Goal: Task Accomplishment & Management: Manage account settings

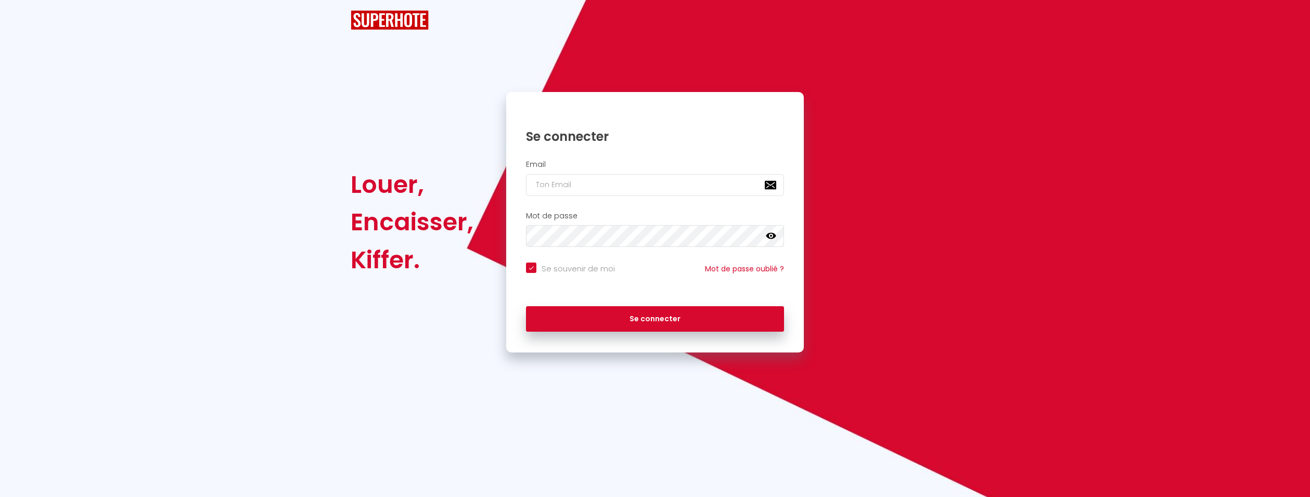
checkbox input "true"
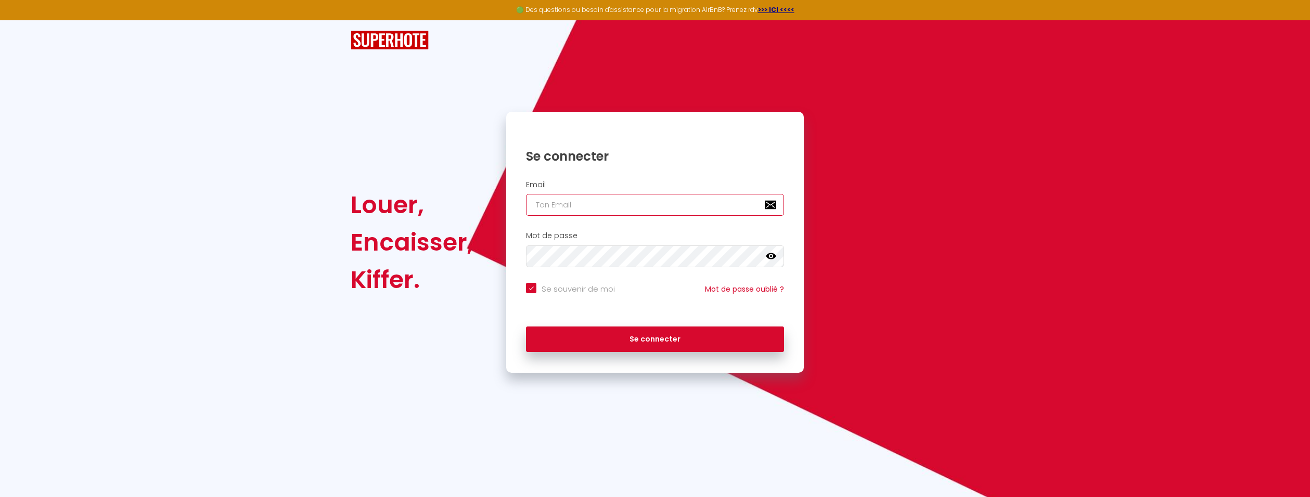
click at [573, 212] on input "email" at bounding box center [655, 205] width 258 height 22
type input "g"
checkbox input "true"
type input "ga"
checkbox input "true"
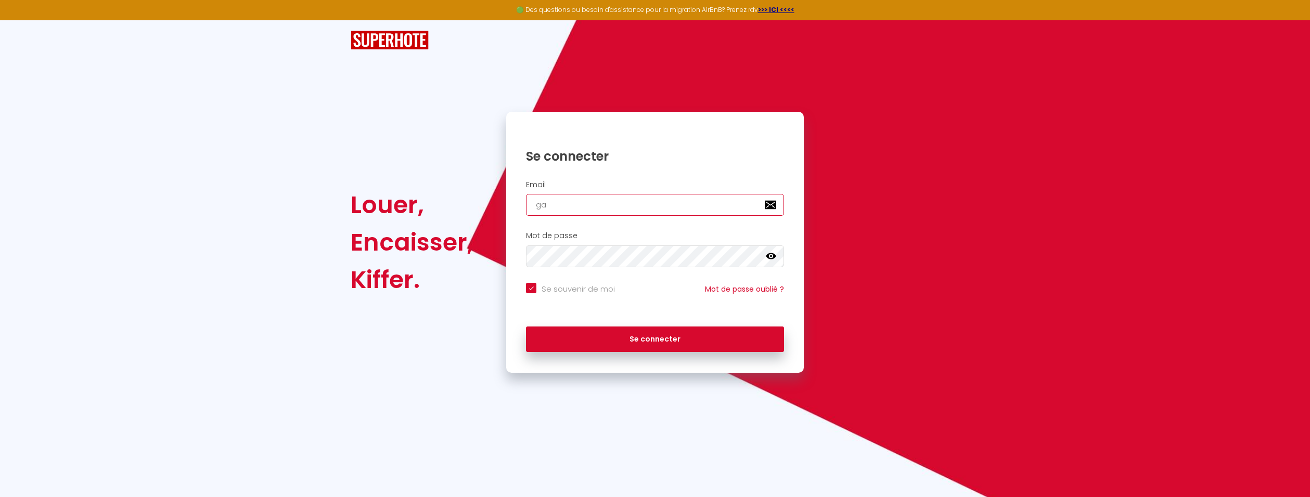
type input "gae"
checkbox input "true"
type input "gael"
checkbox input "true"
type input "gael."
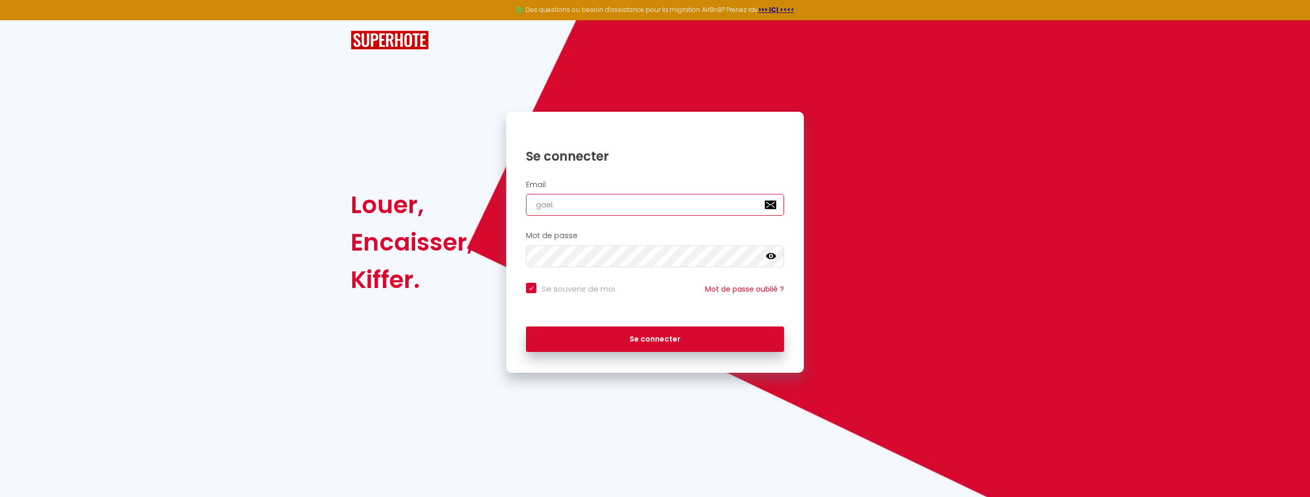
checkbox input "true"
type input "gael.n"
checkbox input "true"
type input "[DOMAIN_NAME]"
checkbox input "true"
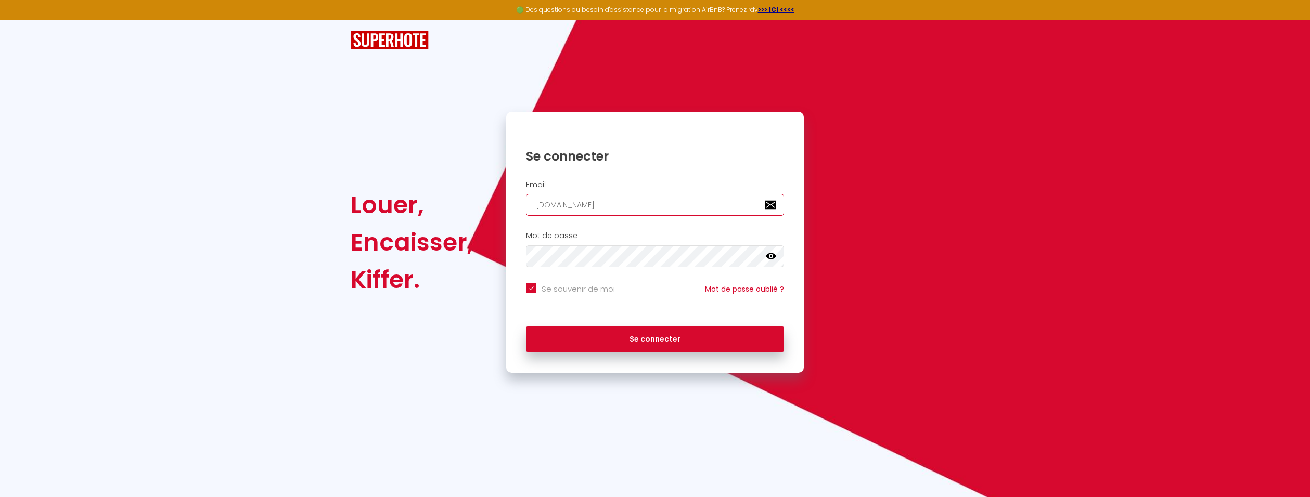
type input "gael.nov"
checkbox input "true"
type input "gael.nov@"
checkbox input "true"
type input "gael.nov@g"
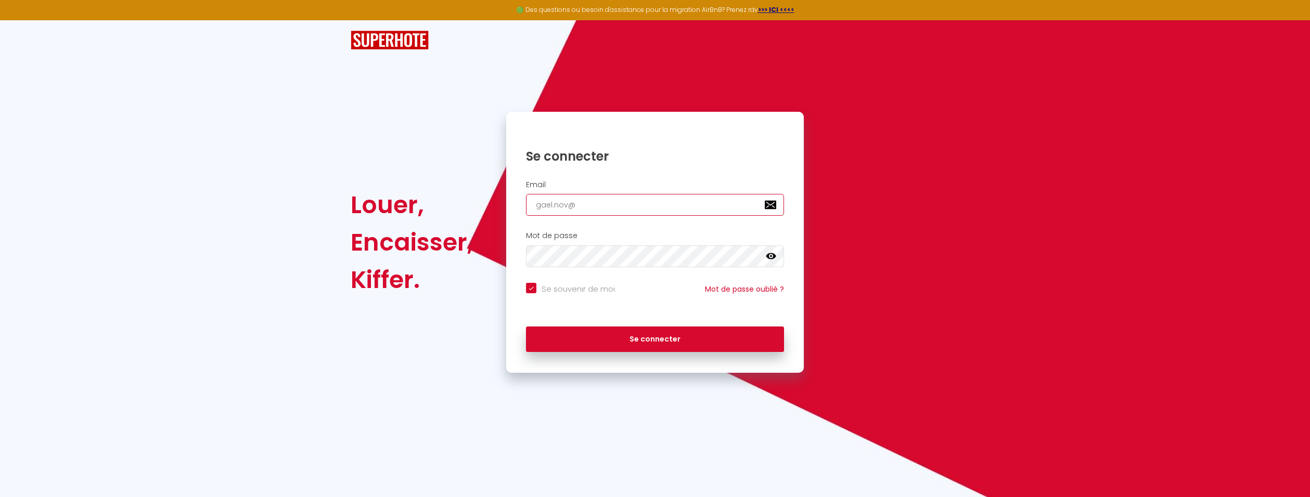
checkbox input "true"
type input "gael.nov@gm"
checkbox input "true"
type input "gael.nov@gma"
checkbox input "true"
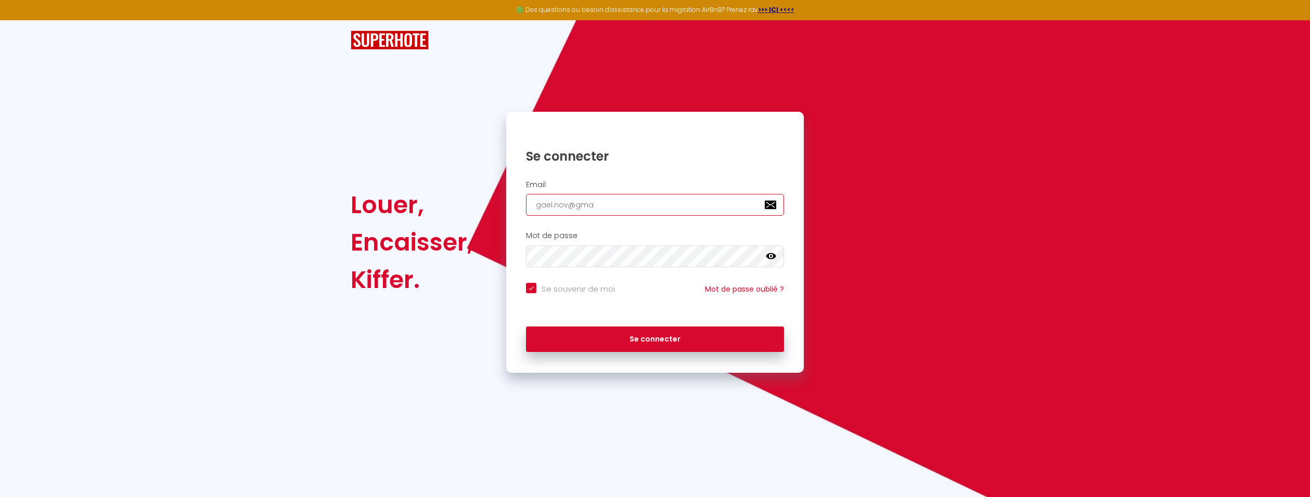
type input "gael.nov@gmai"
checkbox input "true"
type input "[EMAIL_ADDRESS]"
checkbox input "true"
type input "[EMAIL_ADDRESS]."
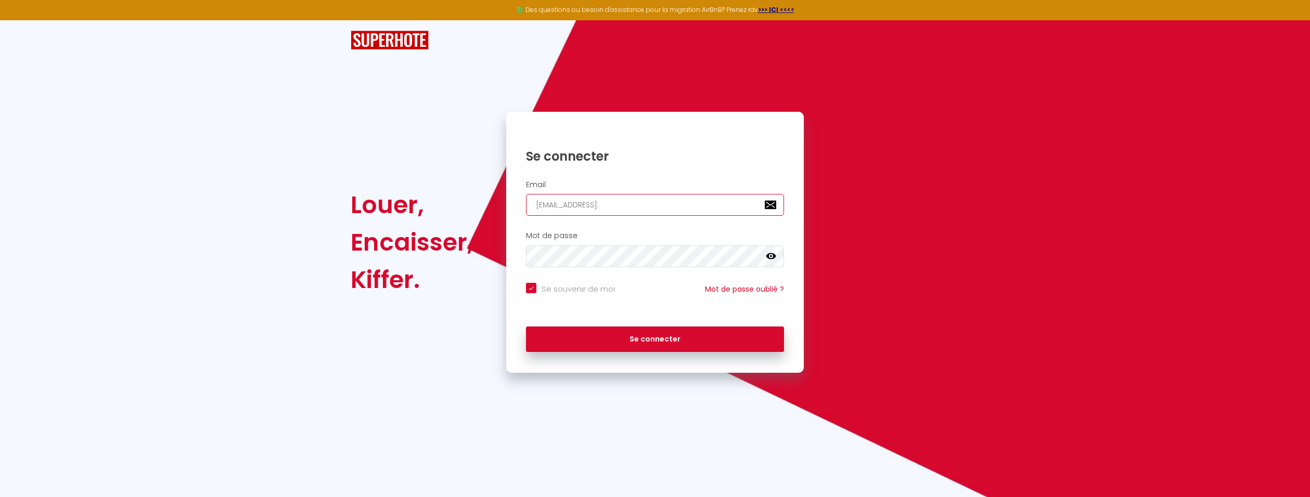
checkbox input "true"
type input "gael.nov@gmail.c"
checkbox input "true"
type input "[EMAIL_ADDRESS][DOMAIN_NAME]"
checkbox input "true"
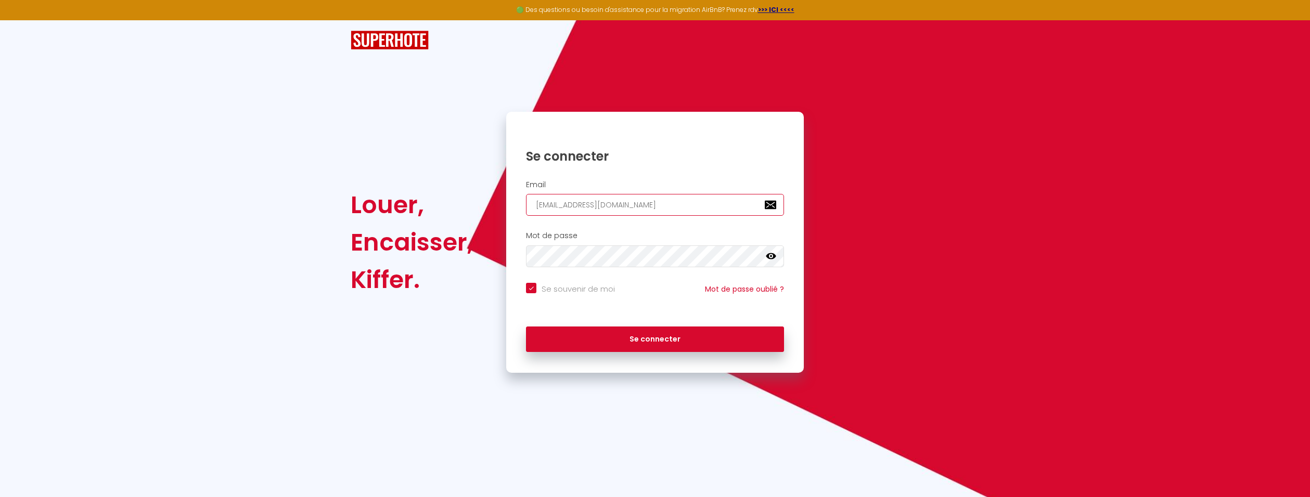
type input "[EMAIL_ADDRESS][DOMAIN_NAME]"
checkbox input "true"
type input "[EMAIL_ADDRESS][DOMAIN_NAME]"
click at [770, 258] on icon at bounding box center [771, 256] width 10 height 10
click at [526, 327] on button "Se connecter" at bounding box center [655, 340] width 258 height 26
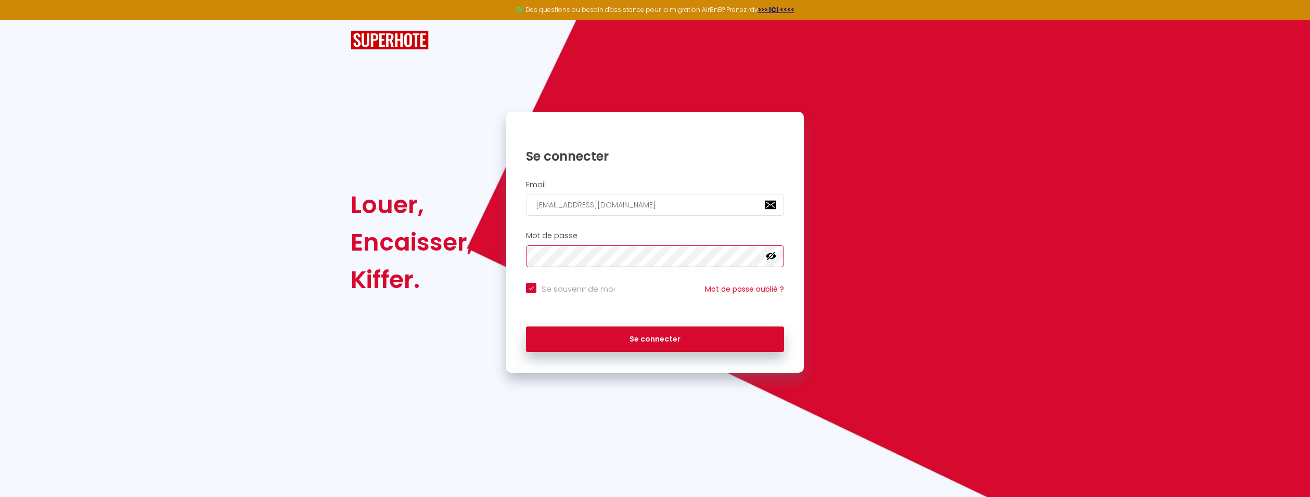
checkbox input "true"
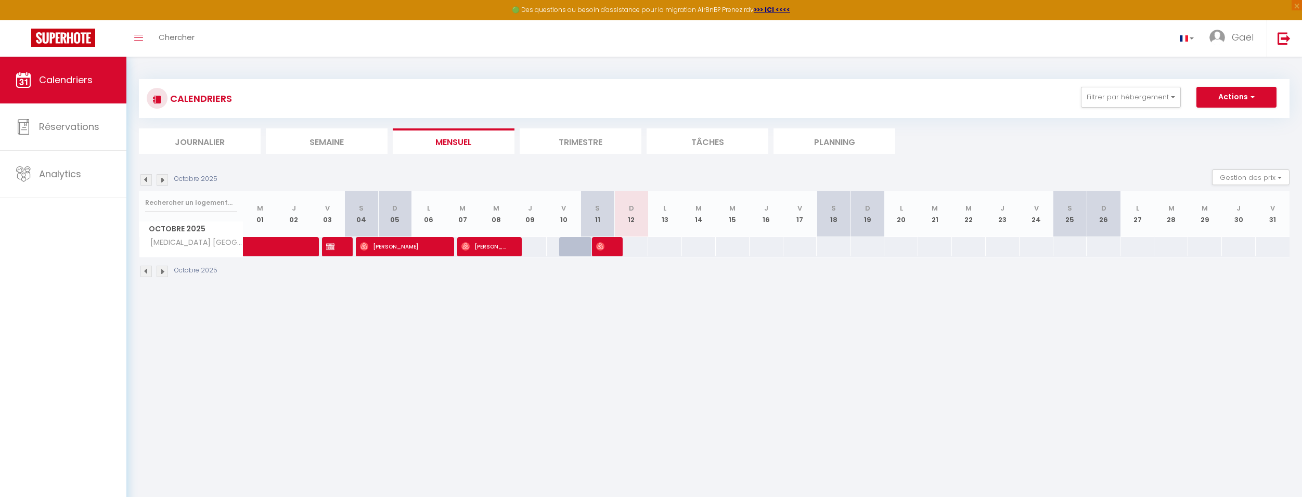
select select
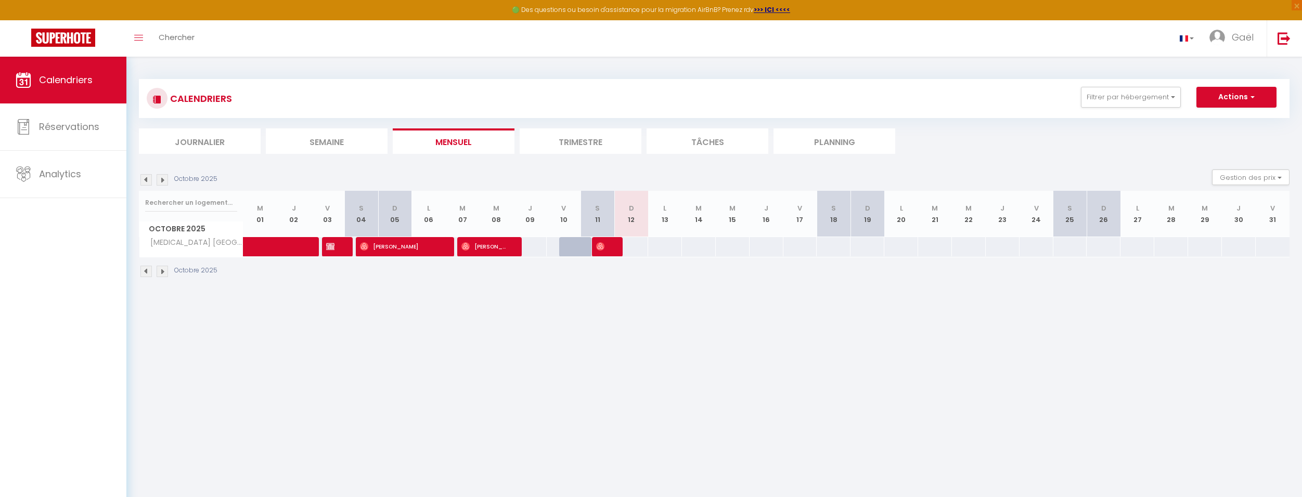
select select
click at [336, 255] on span "[PERSON_NAME]" at bounding box center [331, 247] width 11 height 20
select select "OK"
select select "KO"
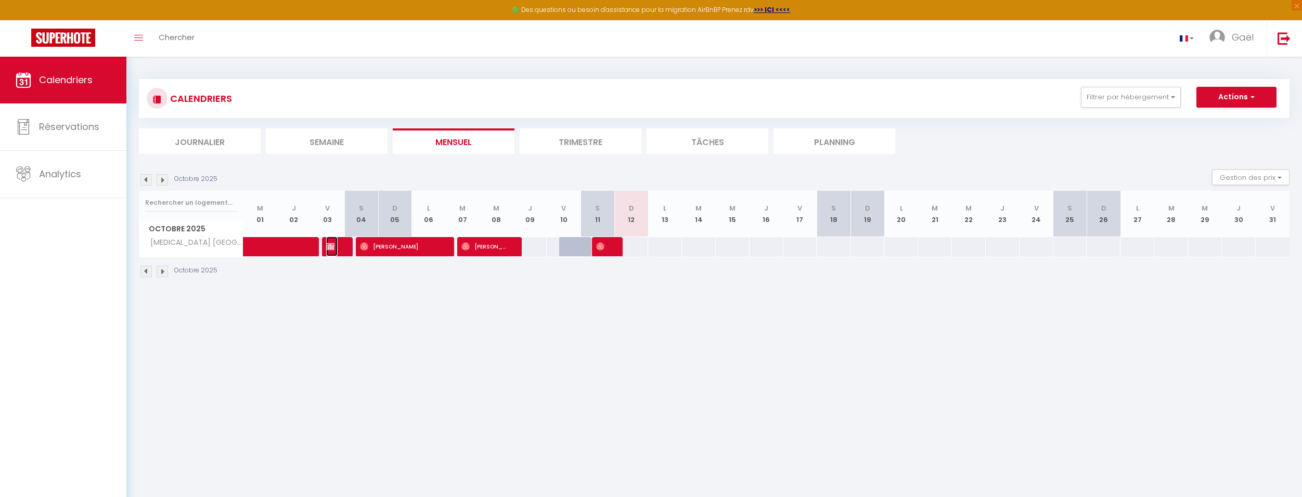
select select "0"
select select "1"
select select
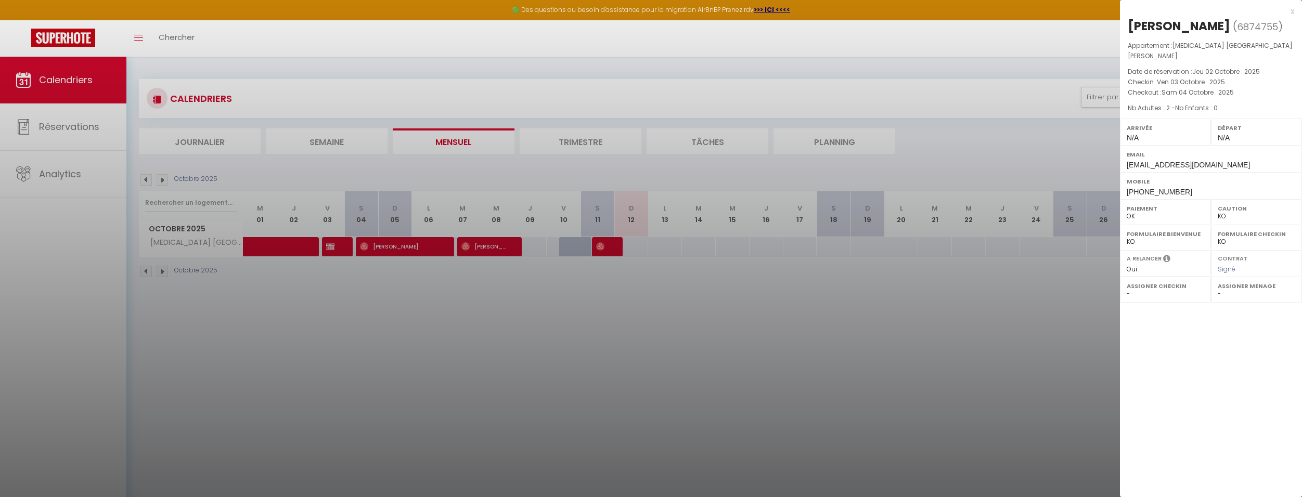
click at [1291, 10] on div "x" at bounding box center [1207, 11] width 174 height 12
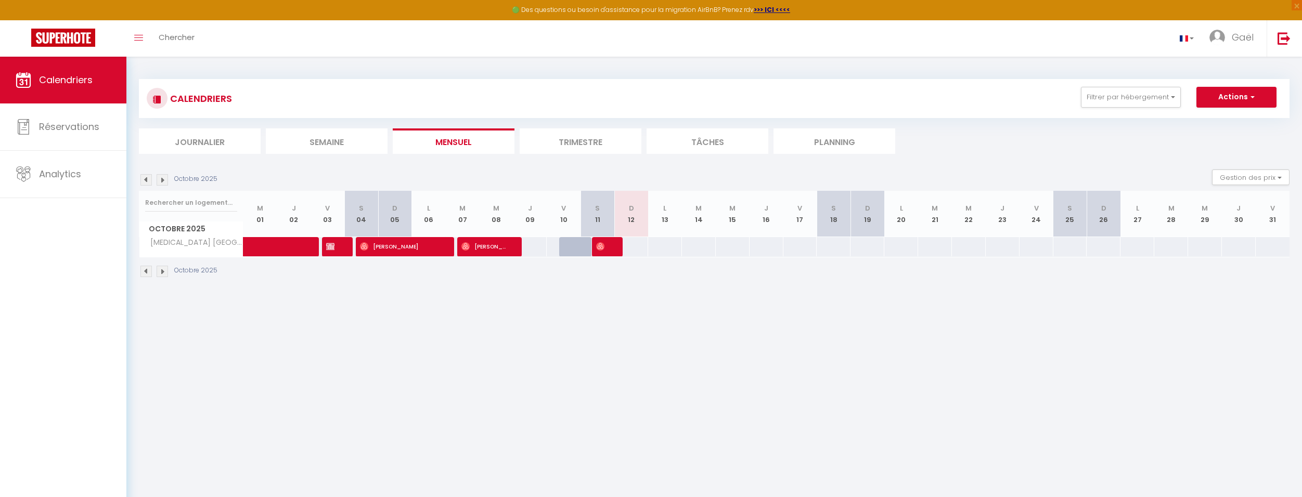
click at [697, 139] on li "Tâches" at bounding box center [707, 140] width 122 height 25
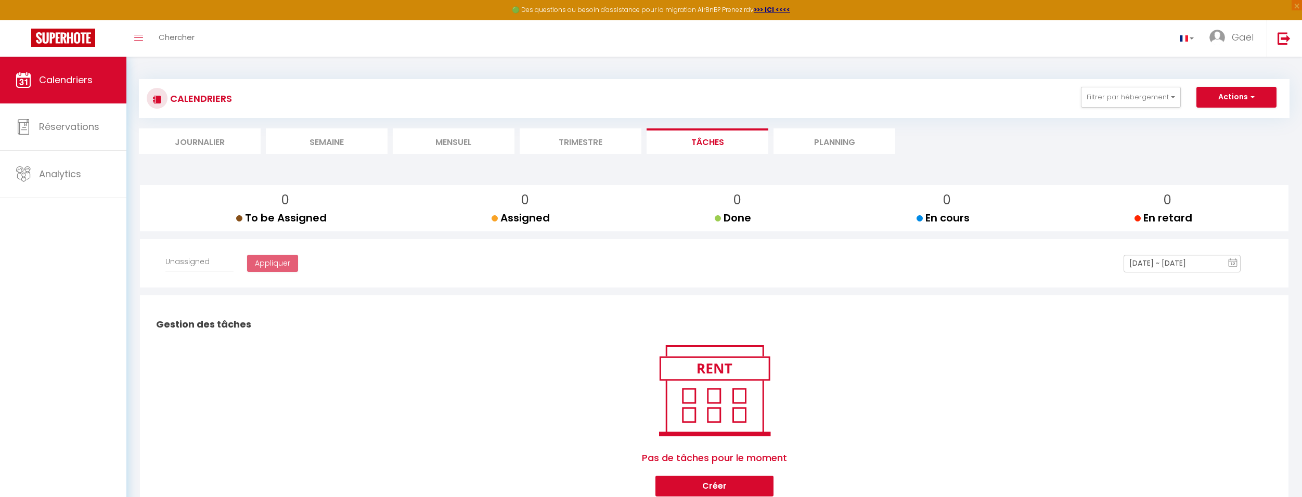
select select
click at [213, 136] on li "Journalier" at bounding box center [200, 140] width 122 height 25
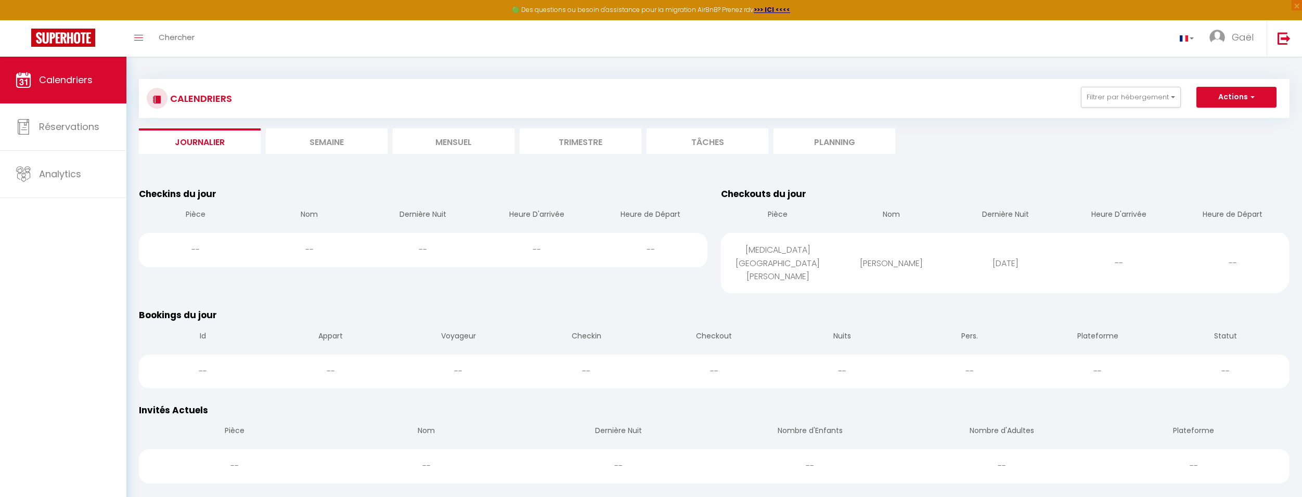
click at [292, 138] on li "Semaine" at bounding box center [327, 140] width 122 height 25
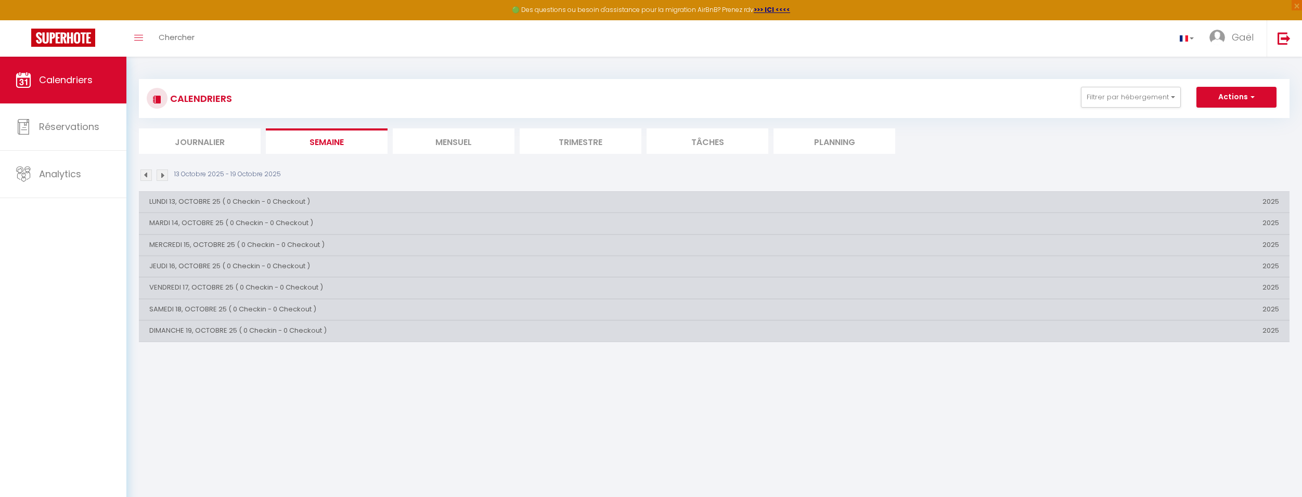
click at [427, 142] on li "Mensuel" at bounding box center [454, 140] width 122 height 25
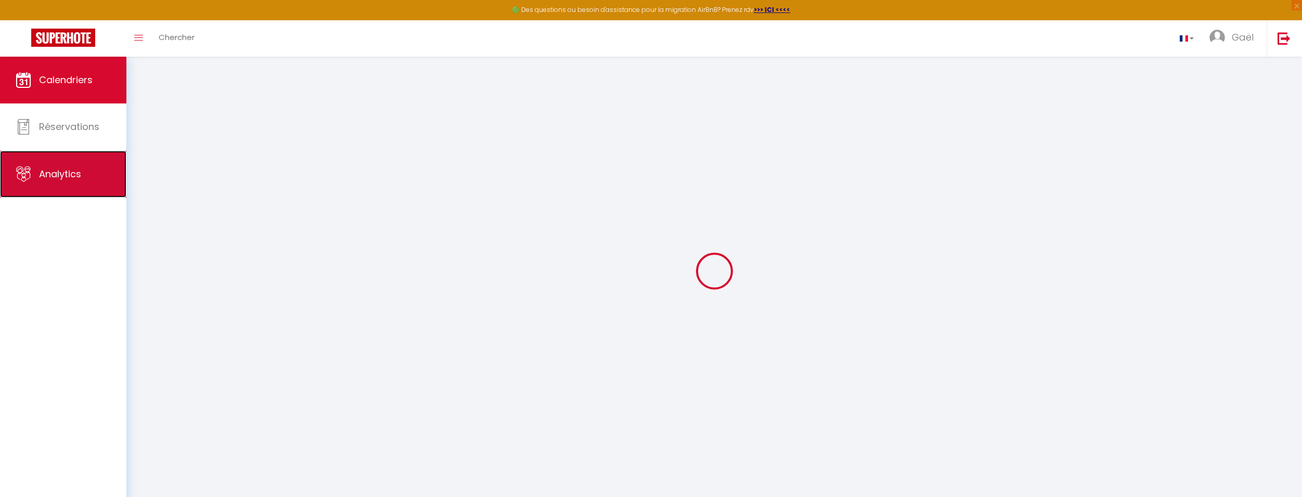
click at [72, 170] on span "Analytics" at bounding box center [60, 173] width 42 height 13
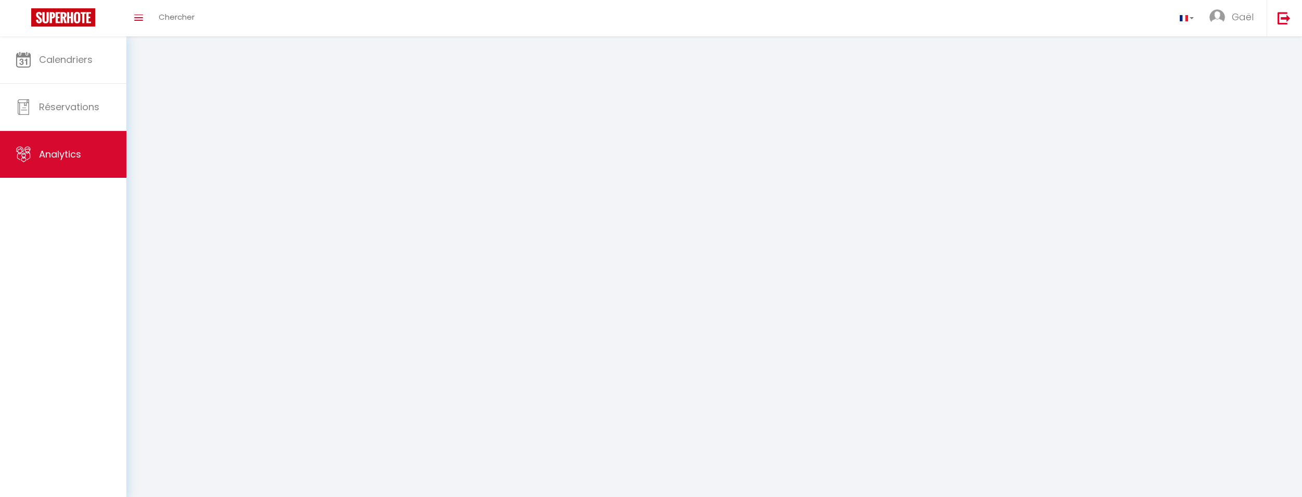
select select "2025"
select select "10"
